Goal: Task Accomplishment & Management: Complete application form

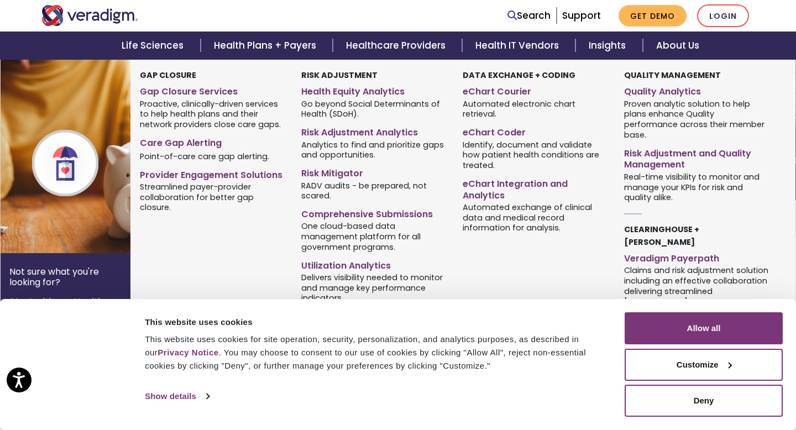
scroll to position [177, 0]
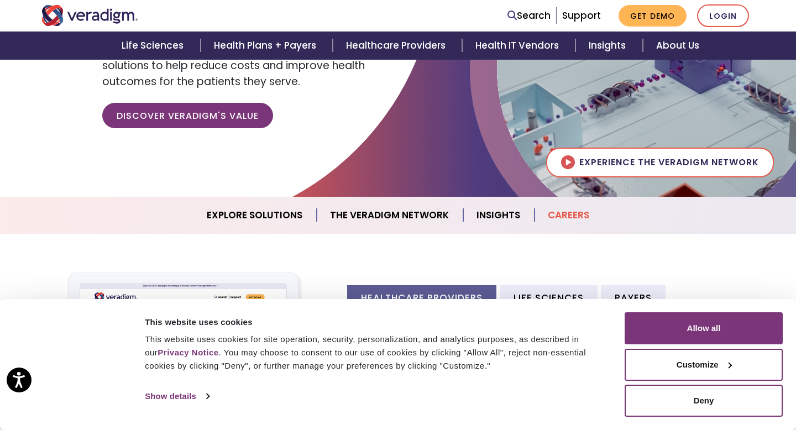
click at [575, 214] on link "Careers" at bounding box center [569, 215] width 68 height 28
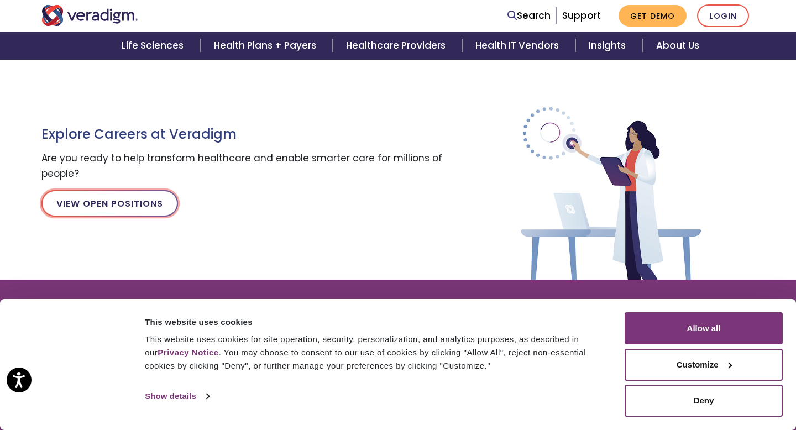
click at [163, 201] on link "View Open Positions" at bounding box center [109, 203] width 137 height 27
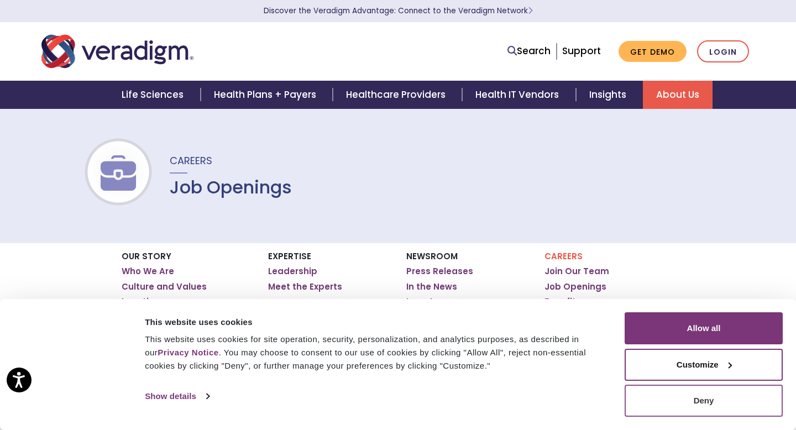
click at [668, 397] on button "Deny" at bounding box center [704, 401] width 158 height 32
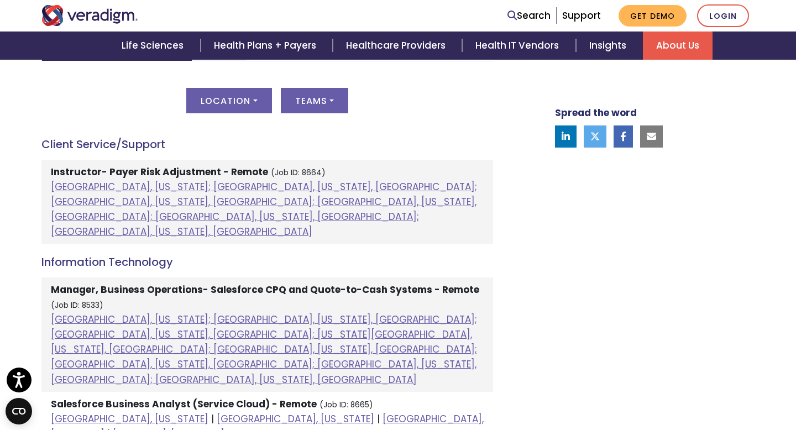
scroll to position [582, 0]
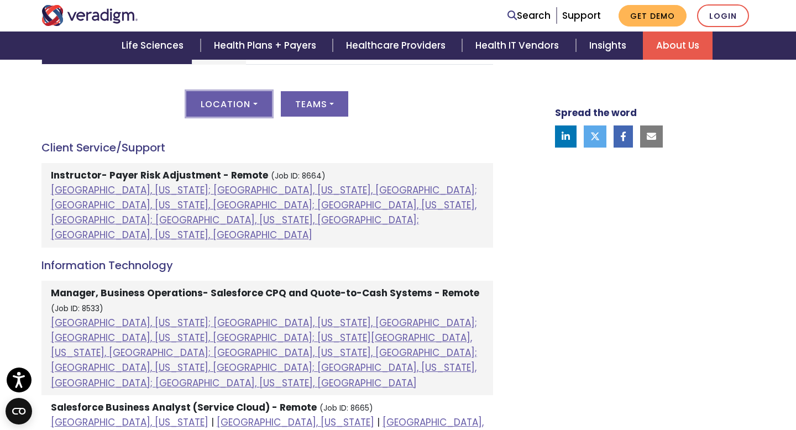
click at [259, 102] on button "Location" at bounding box center [228, 103] width 85 height 25
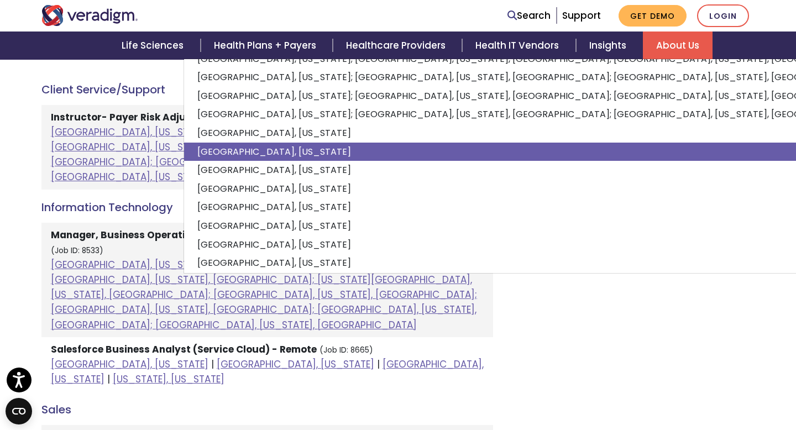
scroll to position [0, 0]
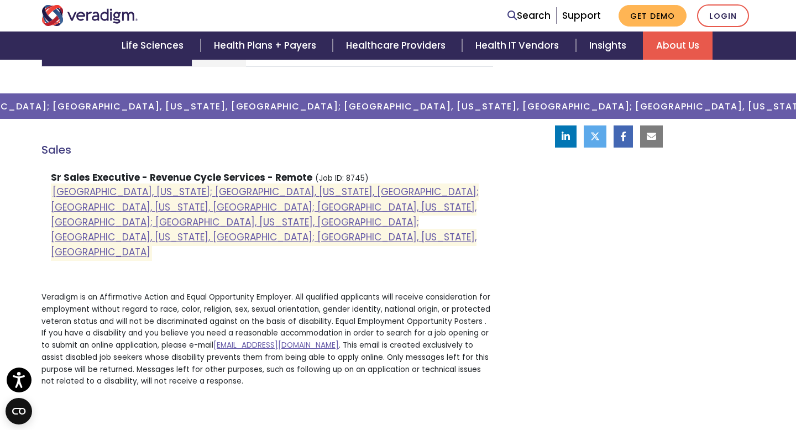
scroll to position [585, 0]
